Goal: Information Seeking & Learning: Find specific page/section

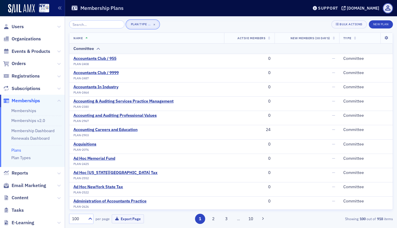
click at [137, 25] on div "Plan Type" at bounding box center [139, 24] width 16 height 4
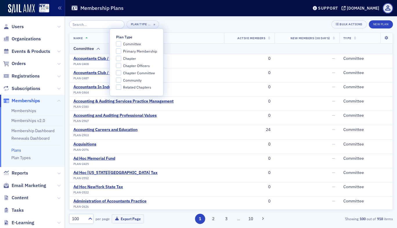
click at [126, 44] on span "Committee" at bounding box center [132, 44] width 18 height 5
click at [121, 44] on input "Committee" at bounding box center [118, 43] width 5 height 5
checkbox input "true"
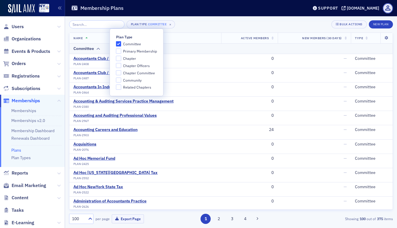
click at [203, 26] on div "Plan Type Committee × Bulk Actions New Plan" at bounding box center [231, 24] width 324 height 8
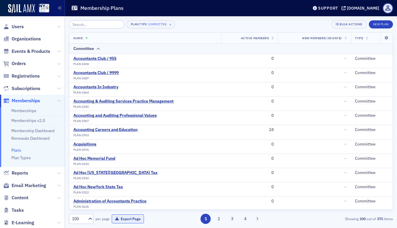
click at [134, 217] on button "Export Page" at bounding box center [128, 218] width 32 height 9
click at [257, 219] on icon at bounding box center [258, 218] width 2 height 3
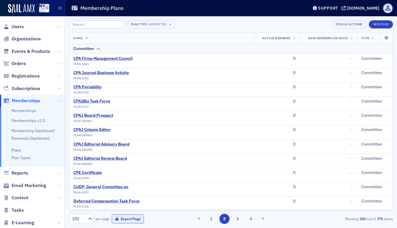
click at [125, 218] on button "Export Page" at bounding box center [128, 218] width 32 height 9
click at [127, 218] on button "Export Page" at bounding box center [128, 218] width 32 height 9
click at [264, 220] on icon at bounding box center [263, 218] width 2 height 3
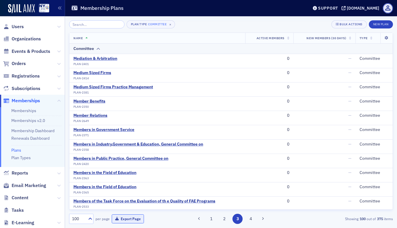
click at [126, 222] on button "Export Page" at bounding box center [128, 218] width 32 height 9
click at [266, 220] on button at bounding box center [263, 219] width 8 height 8
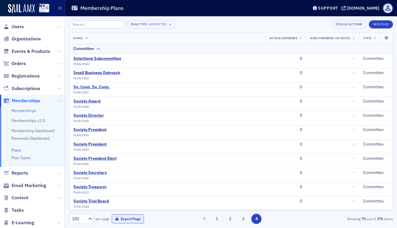
click at [132, 218] on button "Export Page" at bounding box center [128, 218] width 32 height 9
click at [259, 26] on div "Plan Type Committee × Bulk Actions New Plan" at bounding box center [231, 24] width 324 height 8
click at [383, 38] on icon at bounding box center [387, 37] width 12 height 3
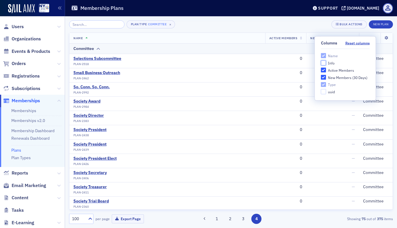
click at [324, 63] on input "Info" at bounding box center [323, 62] width 5 height 5
checkbox input "true"
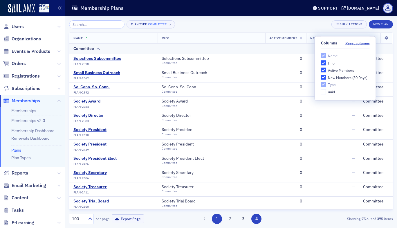
click at [216, 222] on button "1" at bounding box center [217, 219] width 10 height 10
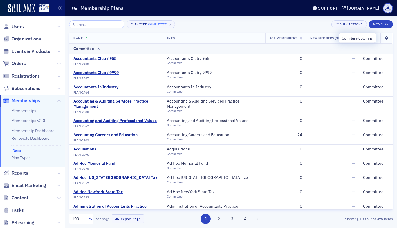
click at [381, 39] on icon at bounding box center [387, 37] width 12 height 3
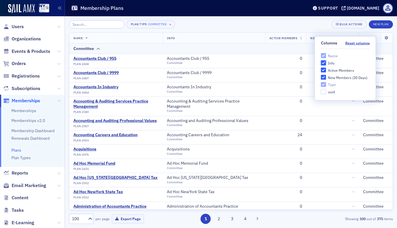
click at [324, 64] on input "Info" at bounding box center [323, 62] width 5 height 5
checkbox input "false"
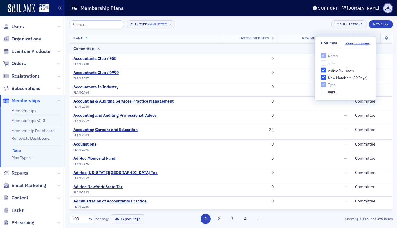
click at [311, 25] on div "Plan Type Committee × Bulk Actions New Plan" at bounding box center [231, 24] width 324 height 8
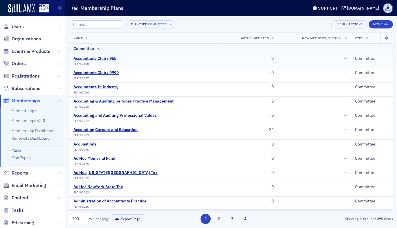
click at [108, 56] on div "Accountants Club / 955" at bounding box center [94, 58] width 43 height 5
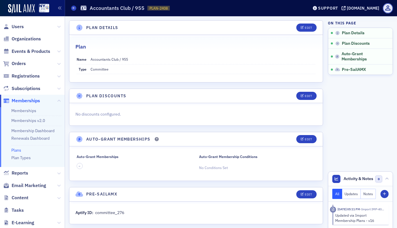
drag, startPoint x: 94, startPoint y: 214, endPoint x: 133, endPoint y: 214, distance: 38.6
click at [133, 214] on div "Aptify ID: committee_276" at bounding box center [196, 213] width 241 height 6
click at [72, 8] on span at bounding box center [73, 8] width 5 height 5
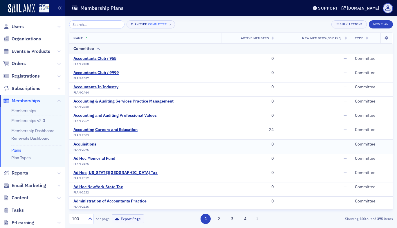
click at [222, 152] on td "0" at bounding box center [249, 146] width 57 height 14
click at [80, 23] on input "search" at bounding box center [96, 24] width 55 height 8
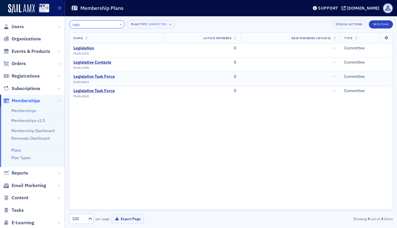
type input "legis"
drag, startPoint x: 102, startPoint y: 76, endPoint x: 89, endPoint y: 77, distance: 12.9
click at [89, 77] on div "Legislative Task Force" at bounding box center [94, 76] width 42 height 5
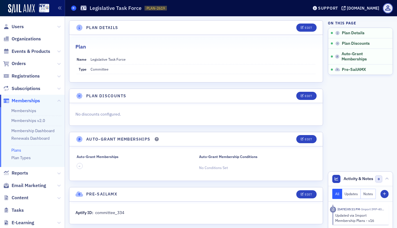
click at [73, 8] on icon at bounding box center [74, 8] width 2 height 3
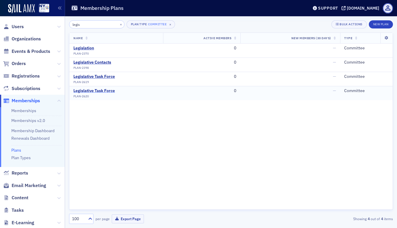
click at [100, 93] on div "Legislative Task Force" at bounding box center [94, 90] width 42 height 5
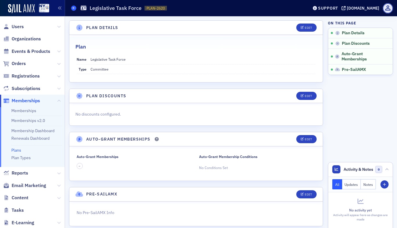
click at [76, 8] on span at bounding box center [73, 8] width 5 height 5
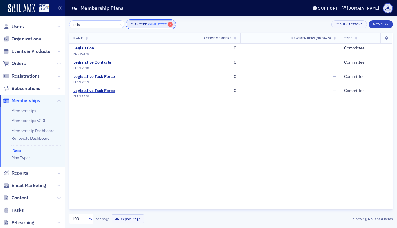
click at [168, 26] on span "×" at bounding box center [170, 24] width 5 height 5
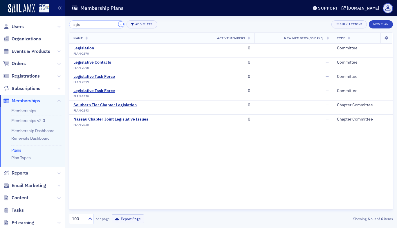
click at [119, 23] on button "×" at bounding box center [121, 23] width 5 height 5
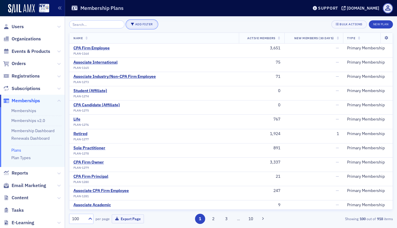
click at [133, 24] on button "Add Filter" at bounding box center [142, 24] width 31 height 8
click at [157, 24] on div "Plan Type" at bounding box center [164, 24] width 16 height 5
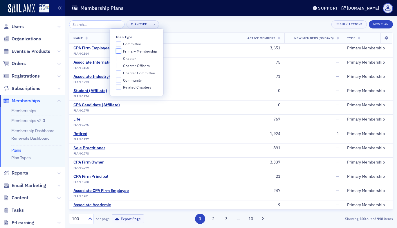
click at [120, 51] on input "Primary Membership" at bounding box center [118, 51] width 5 height 5
checkbox input "true"
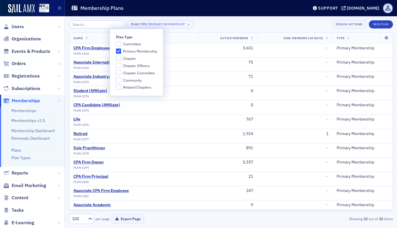
click at [211, 26] on div "Plan Type Primary Membership × Bulk Actions New Plan" at bounding box center [231, 24] width 324 height 8
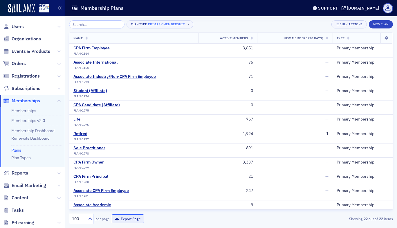
click at [133, 218] on button "Export Page" at bounding box center [128, 218] width 32 height 9
click at [186, 25] on span "×" at bounding box center [188, 24] width 5 height 5
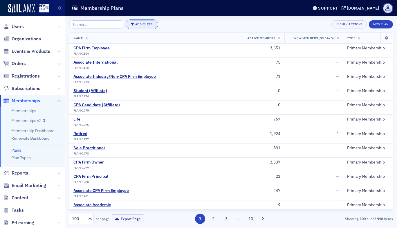
click at [140, 25] on button "Add Filter" at bounding box center [142, 24] width 31 height 8
click at [161, 24] on div "Plan Type" at bounding box center [164, 24] width 16 height 5
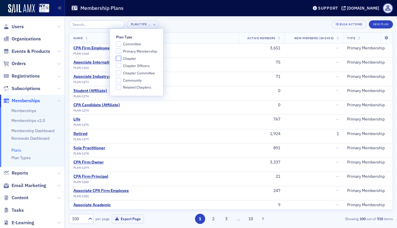
click at [120, 58] on input "Chapter" at bounding box center [118, 58] width 5 height 5
checkbox input "true"
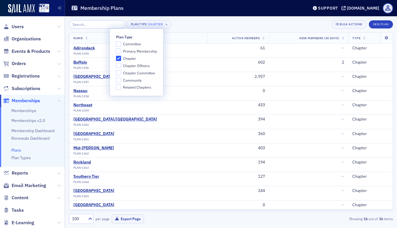
click at [244, 24] on div "Plan Type Chapter × Bulk Actions New Plan" at bounding box center [231, 24] width 324 height 8
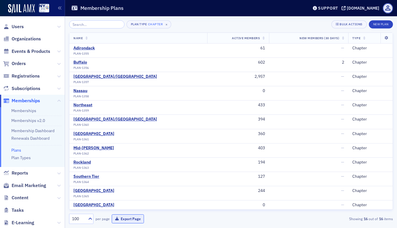
click at [131, 220] on button "Export Page" at bounding box center [128, 218] width 32 height 9
click at [164, 25] on span "×" at bounding box center [166, 24] width 5 height 5
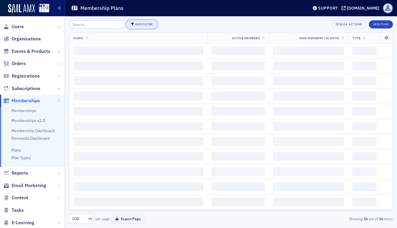
click at [135, 23] on button "Add Filter" at bounding box center [142, 24] width 31 height 8
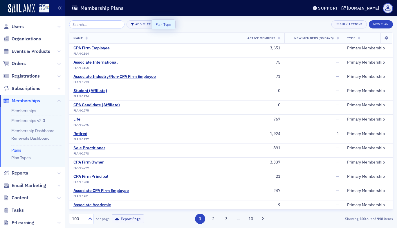
click at [163, 29] on button "Plan Type" at bounding box center [164, 24] width 24 height 9
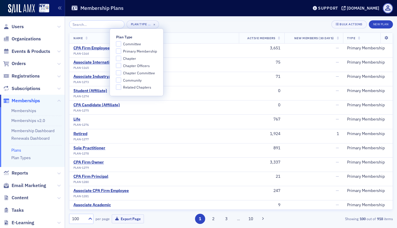
click at [127, 66] on span "Chapter Officers" at bounding box center [136, 65] width 27 height 5
click at [121, 66] on input "Chapter Officers" at bounding box center [118, 65] width 5 height 5
checkbox input "true"
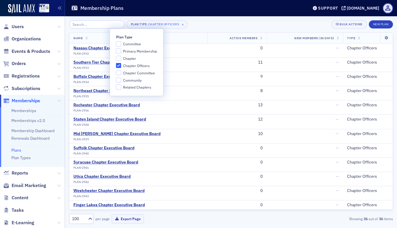
click at [211, 28] on div "Plan Type Chapter Officers × Bulk Actions New Plan" at bounding box center [231, 24] width 324 height 8
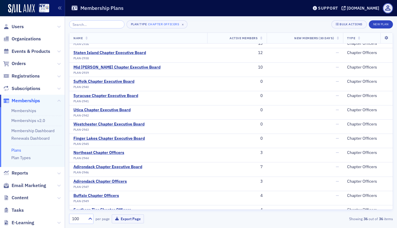
scroll to position [38, 0]
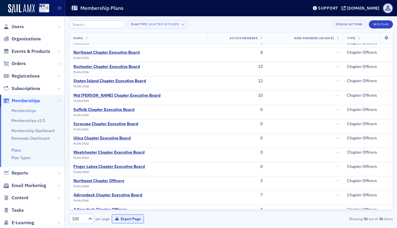
click at [127, 220] on button "Export Page" at bounding box center [128, 218] width 32 height 9
click at [128, 217] on button "Export Page" at bounding box center [128, 218] width 32 height 9
click at [180, 23] on span "×" at bounding box center [182, 24] width 5 height 5
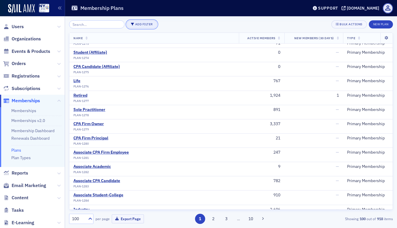
click at [144, 21] on button "Add Filter" at bounding box center [142, 24] width 31 height 8
click at [172, 26] on button "Plan Type" at bounding box center [164, 24] width 24 height 9
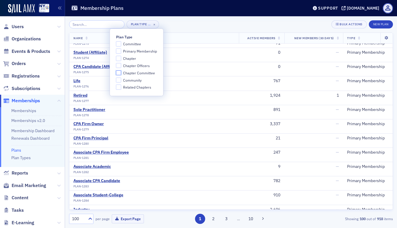
click at [118, 73] on input "Chapter Committee" at bounding box center [118, 72] width 5 height 5
checkbox input "true"
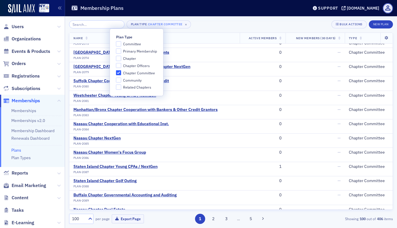
click at [232, 22] on div "Plan Type Chapter Committee × Bulk Actions New Plan" at bounding box center [231, 24] width 324 height 8
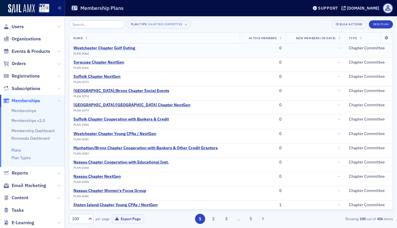
click at [93, 48] on div "Westchester Chapter Golf Outing" at bounding box center [104, 48] width 62 height 5
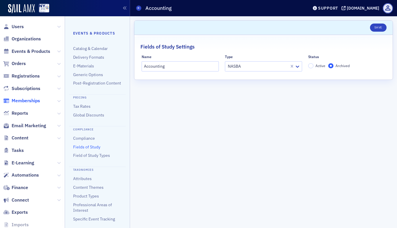
click at [39, 103] on span "Memberships" at bounding box center [26, 101] width 28 height 6
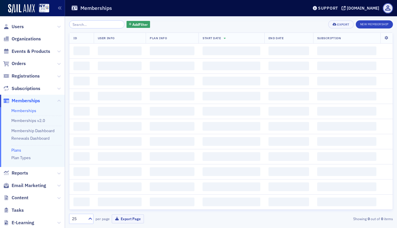
click at [19, 150] on link "Plans" at bounding box center [16, 150] width 10 height 5
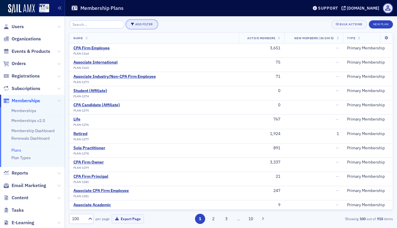
click at [136, 22] on button "Add Filter" at bounding box center [142, 24] width 31 height 8
click at [170, 21] on button "Plan Type" at bounding box center [164, 24] width 24 height 9
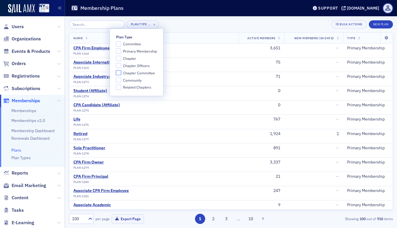
click at [119, 74] on input "Chapter Committee" at bounding box center [118, 72] width 5 height 5
checkbox input "true"
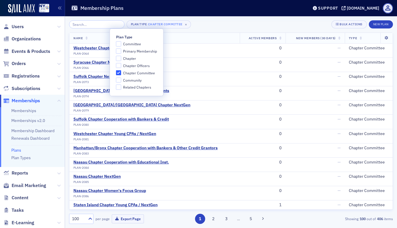
click at [217, 25] on div "Plan Type Chapter Committee × Bulk Actions New Plan" at bounding box center [231, 24] width 324 height 8
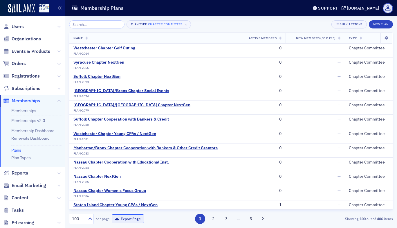
click at [133, 219] on button "Export Page" at bounding box center [128, 218] width 32 height 9
click at [216, 219] on button "2" at bounding box center [213, 219] width 10 height 10
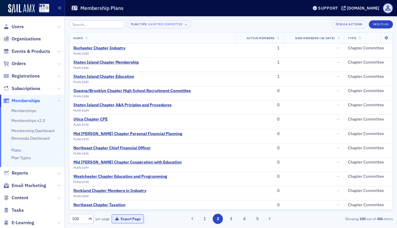
click at [128, 218] on button "Export Page" at bounding box center [128, 218] width 32 height 9
click at [80, 37] on span "Name" at bounding box center [77, 38] width 9 height 4
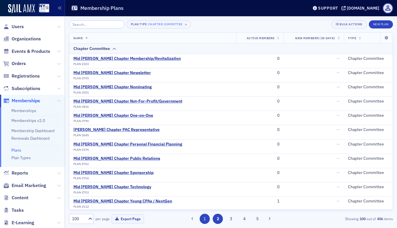
click at [200, 216] on button "1" at bounding box center [205, 219] width 10 height 10
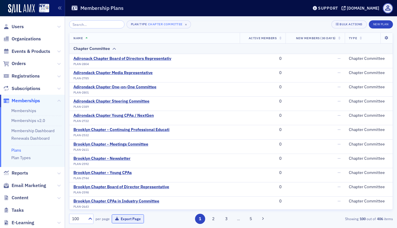
click at [131, 217] on button "Export Page" at bounding box center [128, 218] width 32 height 9
click at [212, 220] on button "2" at bounding box center [213, 219] width 10 height 10
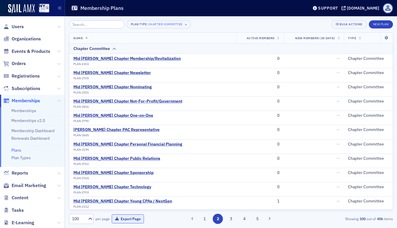
click at [131, 216] on button "Export Page" at bounding box center [128, 218] width 32 height 9
click at [231, 218] on button "3" at bounding box center [231, 219] width 10 height 10
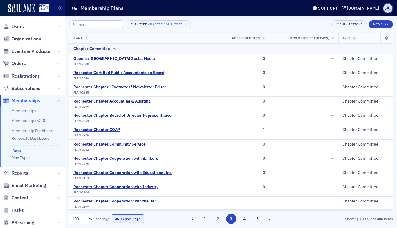
click at [132, 217] on button "Export Page" at bounding box center [128, 218] width 32 height 9
click at [243, 218] on button "4" at bounding box center [244, 219] width 10 height 10
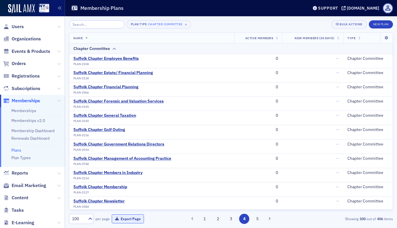
click at [129, 219] on button "Export Page" at bounding box center [128, 218] width 32 height 9
click at [258, 219] on button "5" at bounding box center [258, 219] width 10 height 10
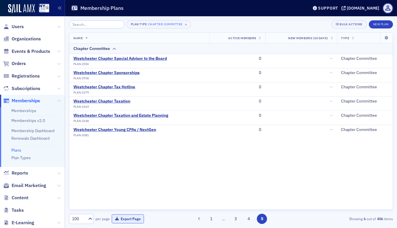
click at [132, 218] on button "Export Page" at bounding box center [128, 218] width 32 height 9
click at [184, 24] on span "×" at bounding box center [186, 24] width 5 height 5
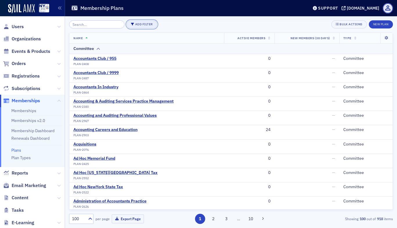
click at [141, 25] on button "Add Filter" at bounding box center [142, 24] width 31 height 8
click at [165, 24] on div "Plan Type" at bounding box center [164, 24] width 16 height 5
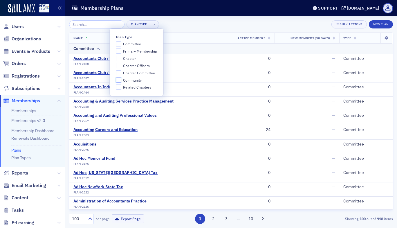
click at [119, 82] on input "Community" at bounding box center [118, 80] width 5 height 5
checkbox input "true"
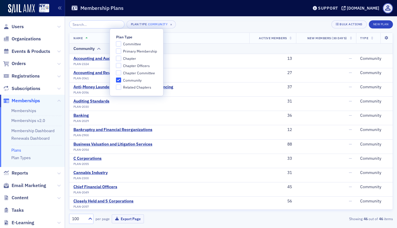
click at [225, 24] on div "Plan Type Community × Bulk Actions New Plan" at bounding box center [231, 24] width 324 height 8
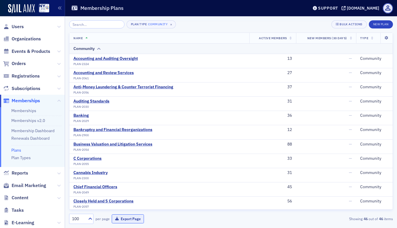
click at [130, 220] on button "Export Page" at bounding box center [128, 218] width 32 height 9
click at [157, 23] on div "Community" at bounding box center [158, 24] width 20 height 6
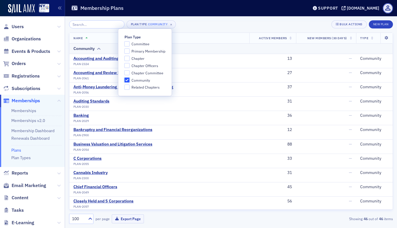
click at [127, 78] on input "Community" at bounding box center [127, 80] width 5 height 5
checkbox input "false"
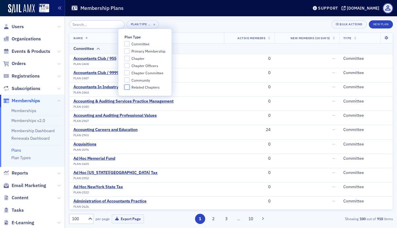
click at [127, 89] on input "Related Chapters" at bounding box center [127, 87] width 5 height 5
checkbox input "true"
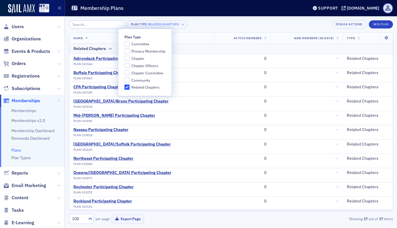
click at [220, 24] on div "Plan Type Related Chapters × Bulk Actions New Plan" at bounding box center [231, 24] width 324 height 8
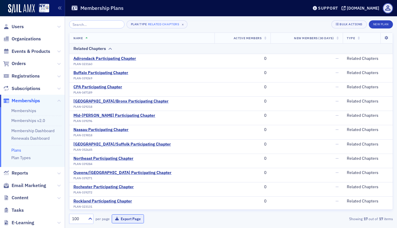
click at [124, 221] on button "Export Page" at bounding box center [128, 218] width 32 height 9
click at [180, 25] on span "×" at bounding box center [182, 24] width 5 height 5
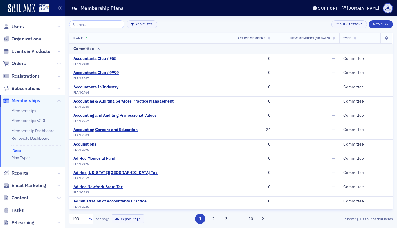
click at [53, 173] on span "Reports" at bounding box center [32, 173] width 65 height 12
click at [57, 172] on icon at bounding box center [58, 173] width 3 height 3
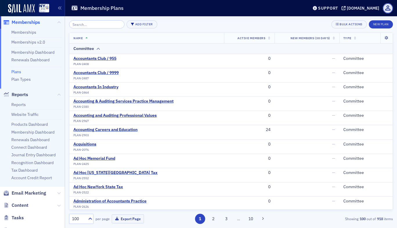
scroll to position [81, 0]
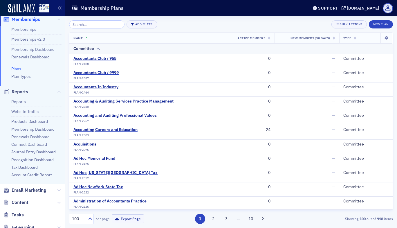
click at [57, 92] on icon at bounding box center [58, 91] width 3 height 3
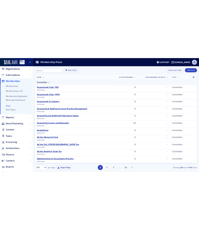
scroll to position [46, 0]
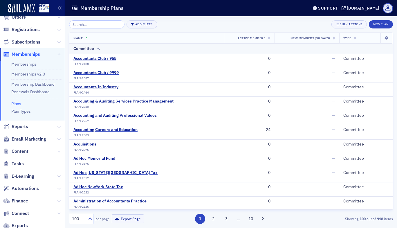
click at [17, 103] on link "Plans" at bounding box center [16, 103] width 10 height 5
click at [140, 25] on button "Add Filter" at bounding box center [142, 24] width 31 height 8
click at [168, 24] on div "Plan Type" at bounding box center [164, 24] width 16 height 5
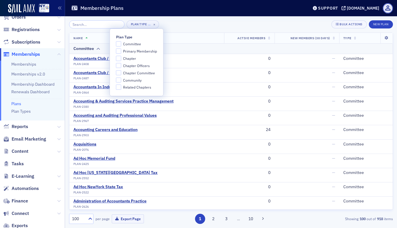
click at [128, 56] on span "Chapter" at bounding box center [129, 58] width 13 height 5
click at [121, 56] on input "Chapter" at bounding box center [118, 58] width 5 height 5
checkbox input "true"
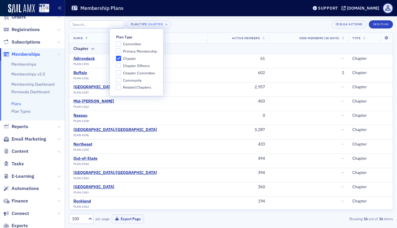
click at [174, 26] on div "Plan Type Chapter × Bulk Actions New Plan" at bounding box center [231, 24] width 324 height 8
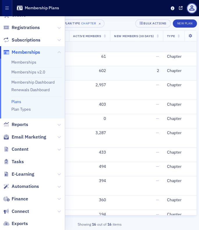
click at [129, 80] on td "2" at bounding box center [136, 73] width 53 height 14
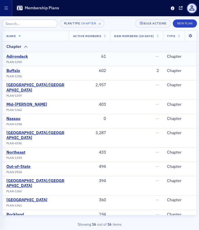
click at [22, 57] on div "Adirondack" at bounding box center [16, 56] width 21 height 5
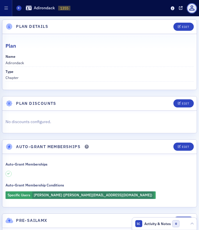
click at [8, 173] on icon at bounding box center [8, 173] width 2 height 3
click at [182, 148] on div "Edit" at bounding box center [185, 146] width 7 height 3
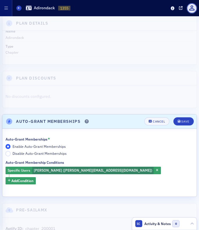
scroll to position [30, 0]
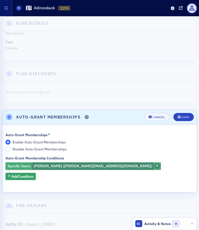
click at [156, 166] on icon "button" at bounding box center [157, 166] width 2 height 3
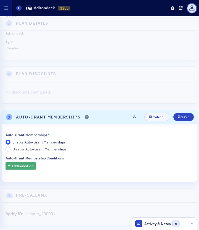
click at [13, 168] on span "Add Condition" at bounding box center [22, 165] width 22 height 5
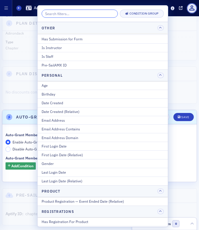
scroll to position [706, 0]
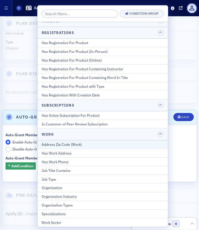
click at [75, 144] on div "Address Zip Code (Work)" at bounding box center [103, 144] width 122 height 5
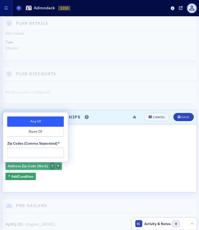
click at [59, 166] on span "button" at bounding box center [58, 166] width 5 height 5
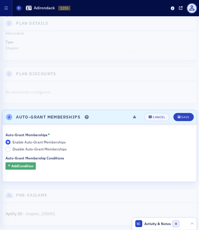
click at [17, 165] on span "Add Condition" at bounding box center [22, 165] width 22 height 5
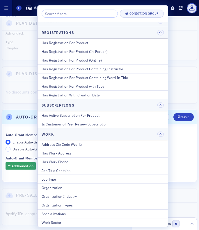
click at [180, 32] on dd "Adirondack" at bounding box center [100, 32] width 188 height 7
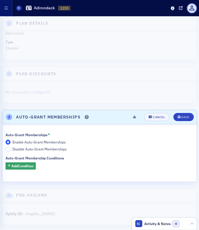
click at [83, 47] on dd "Chapter" at bounding box center [100, 47] width 188 height 7
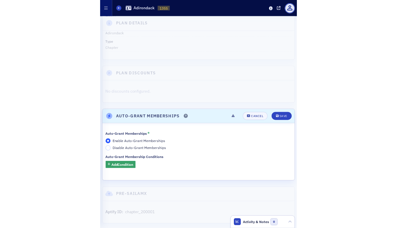
scroll to position [12, 0]
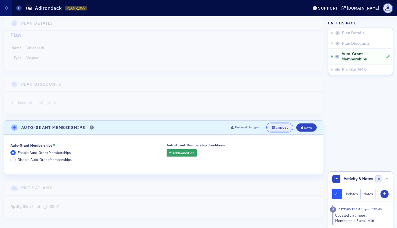
click at [279, 128] on div "Cancel" at bounding box center [282, 127] width 12 height 3
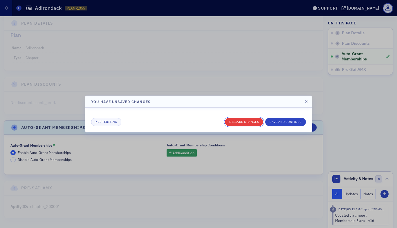
click at [245, 121] on button "Discard changes" at bounding box center [244, 122] width 38 height 8
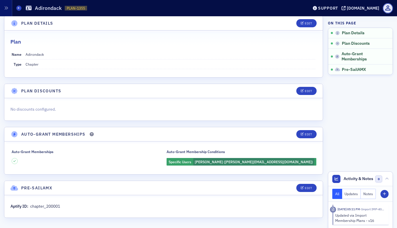
drag, startPoint x: 392, startPoint y: 24, endPoint x: 395, endPoint y: 23, distance: 3.0
click at [395, 23] on div "Plan Details Edit Plan Name Adirondack Type Chapter Plan Discounts Edit No disc…" at bounding box center [198, 122] width 397 height 212
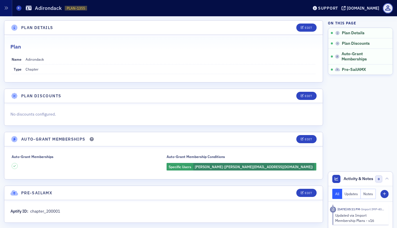
click at [22, 9] on div "Plans Adirondack PLAN-1355 1355" at bounding box center [163, 8] width 294 height 11
click at [21, 9] on span at bounding box center [18, 8] width 5 height 5
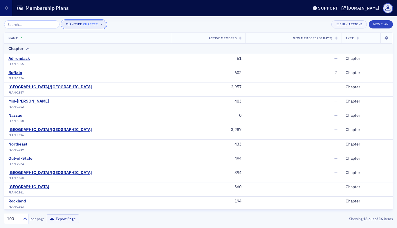
click at [97, 23] on button "Plan Type Chapter ×" at bounding box center [84, 24] width 45 height 8
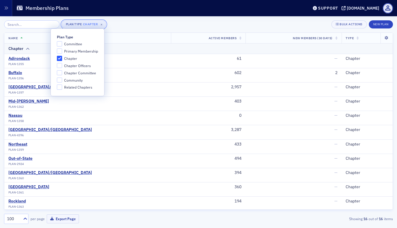
click at [97, 23] on button "Plan Type Chapter ×" at bounding box center [84, 24] width 45 height 8
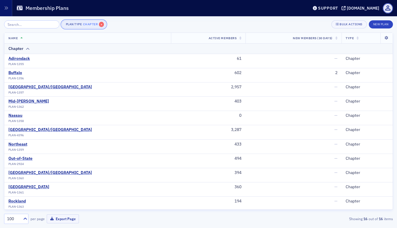
click at [99, 23] on span "×" at bounding box center [101, 24] width 5 height 5
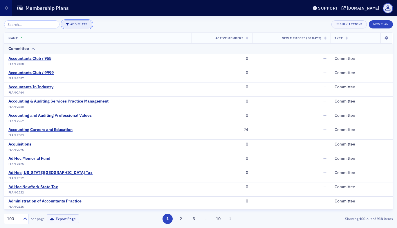
click at [71, 22] on button "Add Filter" at bounding box center [77, 24] width 31 height 8
click at [99, 23] on div "Plan Type" at bounding box center [99, 24] width 16 height 5
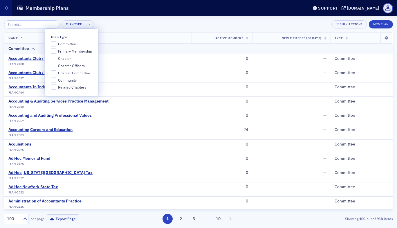
click at [67, 87] on span "Related Chapters" at bounding box center [72, 87] width 28 height 5
click at [56, 87] on input "Related Chapters" at bounding box center [53, 87] width 5 height 5
checkbox input "true"
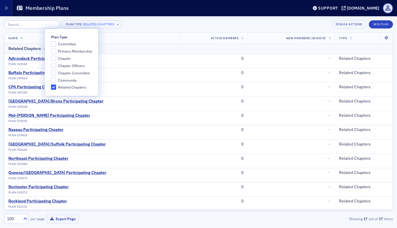
click at [159, 24] on div "Plan Type Related Chapters × Bulk Actions New Plan" at bounding box center [198, 24] width 389 height 8
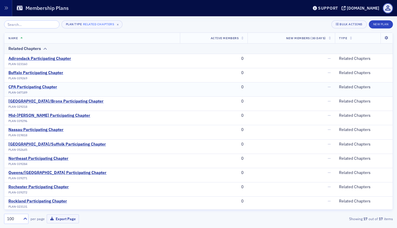
click at [33, 87] on div "CPA Participating Chapter" at bounding box center [32, 87] width 49 height 5
click at [40, 73] on div "Buffalo Participating Chapter" at bounding box center [35, 72] width 55 height 5
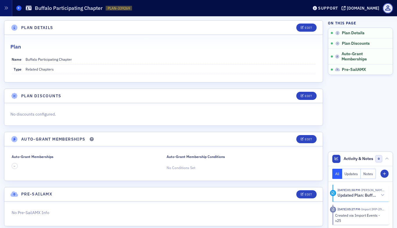
click at [19, 8] on icon at bounding box center [19, 8] width 2 height 3
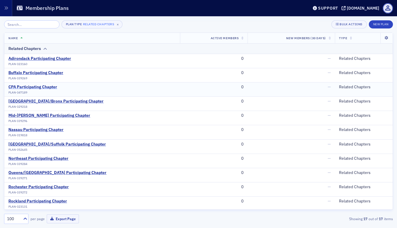
click at [41, 87] on div "CPA Participating Chapter" at bounding box center [32, 87] width 49 height 5
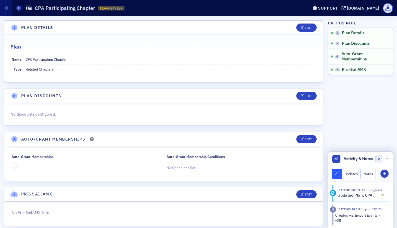
click at [381, 194] on icon at bounding box center [382, 195] width 3 height 4
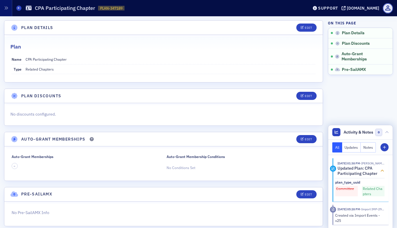
click at [381, 172] on icon at bounding box center [382, 171] width 3 height 4
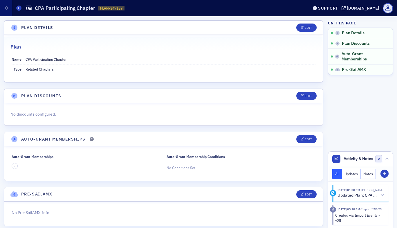
scroll to position [8, 0]
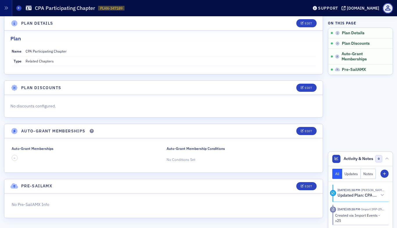
click at [365, 121] on aside "On this page Plan Details Plan Discounts Auto-Grant Memberships Pre-SailAMX Act…" at bounding box center [360, 118] width 65 height 220
click at [18, 8] on icon at bounding box center [19, 8] width 2 height 3
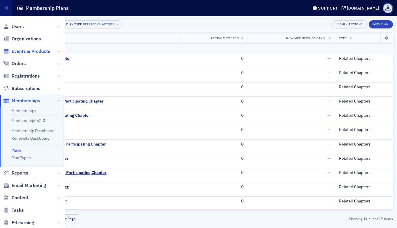
click at [27, 51] on span "Events & Products" at bounding box center [31, 51] width 39 height 6
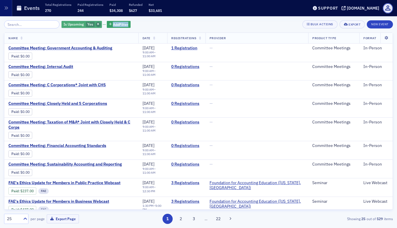
drag, startPoint x: 155, startPoint y: 24, endPoint x: 92, endPoint y: 25, distance: 63.0
click at [92, 25] on div "Is Upcoming Yes Add Filter Bulk Actions Export New Event" at bounding box center [198, 24] width 389 height 8
click at [97, 25] on icon "button" at bounding box center [98, 24] width 2 height 3
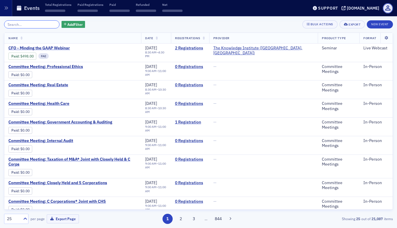
click at [26, 23] on input "search" at bounding box center [31, 24] width 55 height 8
paste input "34521"
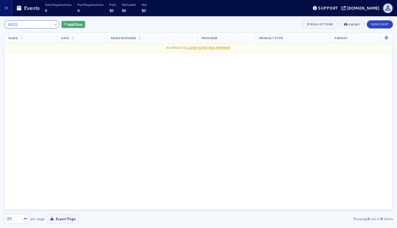
type input "34521"
click at [73, 23] on span "Add Filter" at bounding box center [74, 24] width 15 height 5
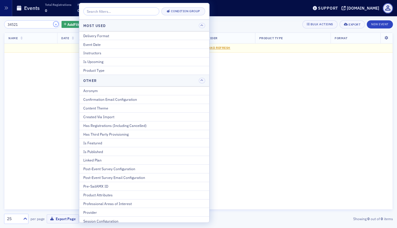
click at [53, 26] on button "×" at bounding box center [55, 23] width 5 height 5
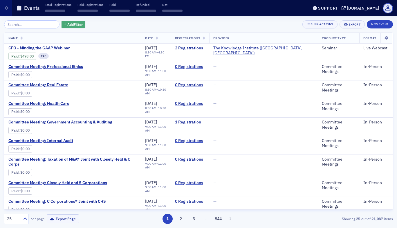
click at [72, 24] on span "Add Filter" at bounding box center [74, 24] width 15 height 5
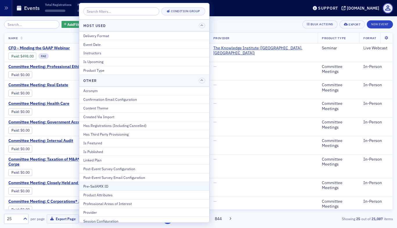
click at [111, 186] on div "Pre-SailAMX ID" at bounding box center [144, 186] width 122 height 5
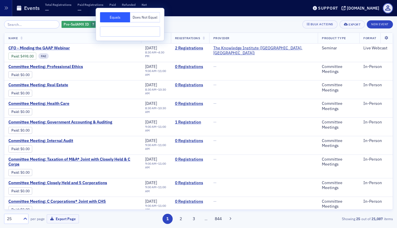
click at [115, 31] on input "text" at bounding box center [130, 31] width 60 height 10
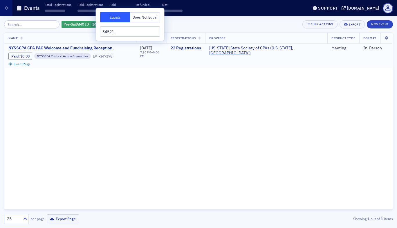
type input "34521"
click at [80, 47] on span "NYSSCPA CPA PAC Welcome and Fundraising Reception" at bounding box center [60, 48] width 104 height 5
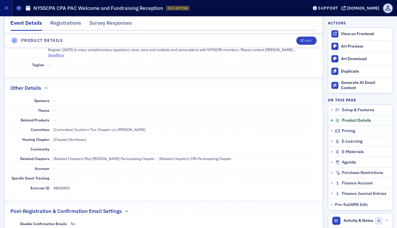
scroll to position [268, 0]
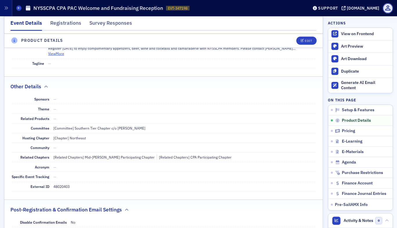
click at [252, 151] on dd "—" at bounding box center [184, 147] width 263 height 9
